Goal: Navigation & Orientation: Find specific page/section

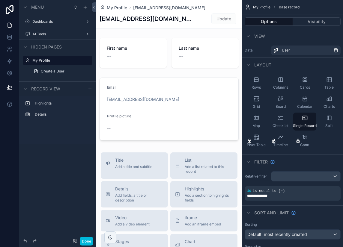
click at [29, 20] on icon "scrollable content" at bounding box center [27, 21] width 5 height 5
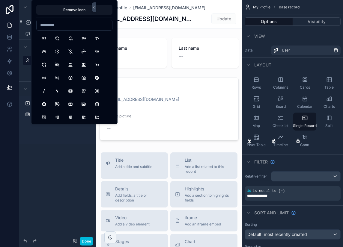
click at [49, 171] on div "**********" at bounding box center [57, 120] width 77 height 240
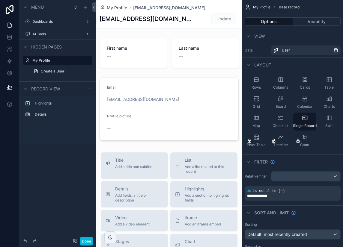
click at [46, 24] on div "Dashboards" at bounding box center [57, 21] width 50 height 5
click at [47, 22] on label "Dashboards" at bounding box center [56, 21] width 48 height 5
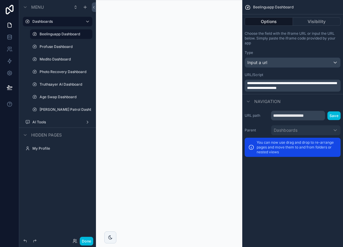
click at [58, 58] on label "Medito Dashboard" at bounding box center [64, 59] width 49 height 5
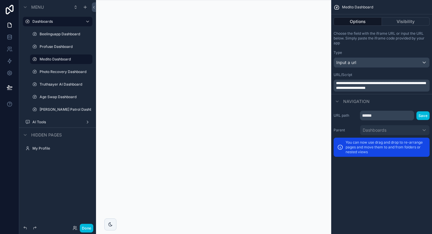
click at [96, 9] on icon at bounding box center [94, 7] width 4 height 4
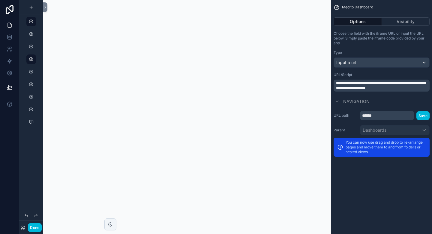
click at [77, 68] on div "scrollable content" at bounding box center [187, 117] width 288 height 234
click at [45, 8] on icon at bounding box center [45, 7] width 1 height 2
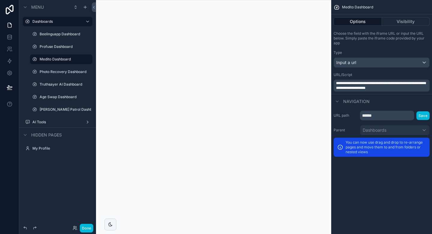
click at [48, 81] on div "Truthsayer AI Dashboard" at bounding box center [61, 85] width 60 height 10
click at [51, 83] on label "Truthsayer AI Dashboard" at bounding box center [64, 84] width 49 height 5
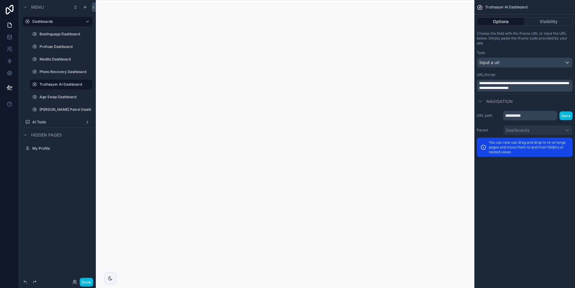
click at [64, 35] on label "Beelinguapp Dashboard" at bounding box center [64, 34] width 49 height 5
